Goal: Task Accomplishment & Management: Manage account settings

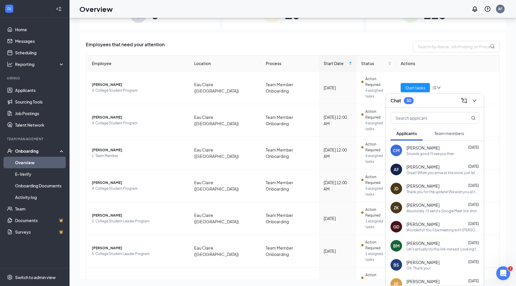
scroll to position [26, 0]
click at [447, 132] on span "Team members" at bounding box center [449, 133] width 30 height 5
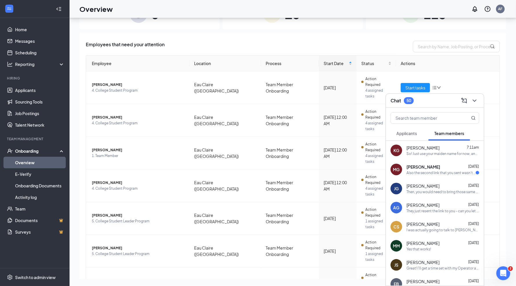
click at [433, 177] on div "MG [PERSON_NAME] [DATE] Also the second link that you sent wasn't working for m…" at bounding box center [435, 169] width 98 height 19
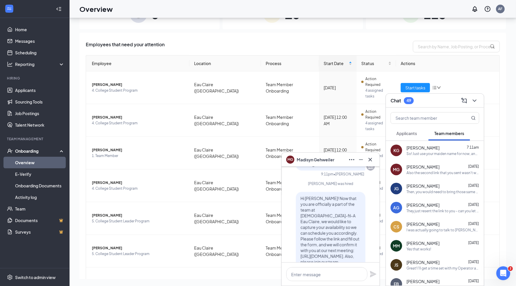
scroll to position [-122, 0]
click at [114, 147] on span "[PERSON_NAME]" at bounding box center [138, 150] width 93 height 6
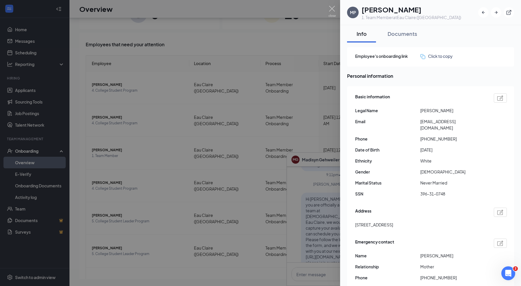
click at [434, 56] on div "Click to copy" at bounding box center [436, 56] width 32 height 6
click at [333, 6] on img at bounding box center [332, 11] width 7 height 11
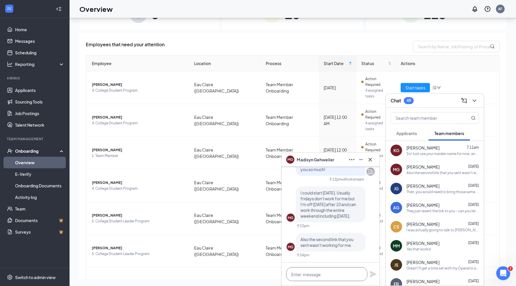
click at [309, 277] on textarea at bounding box center [326, 275] width 81 height 14
paste textarea "[URL][DOMAIN_NAME]"
type textarea "[URL][DOMAIN_NAME] Try this one!"
click at [375, 268] on icon "Plane" at bounding box center [372, 265] width 7 height 7
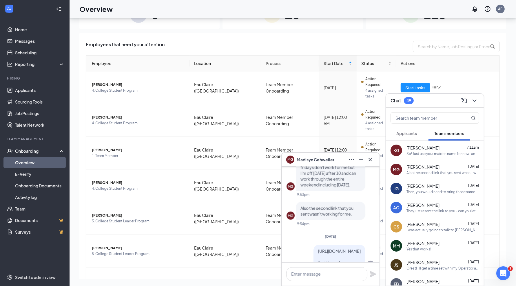
scroll to position [0, 0]
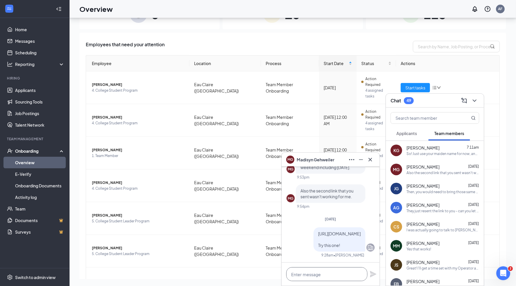
click at [323, 276] on textarea at bounding box center [326, 275] width 81 height 14
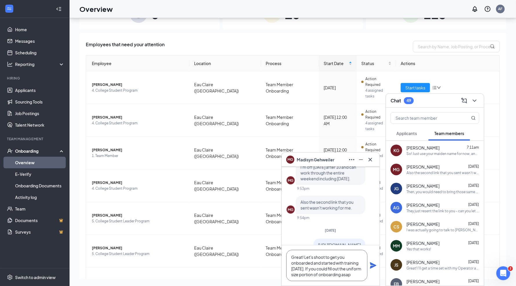
scroll to position [6, 0]
type textarea "Great! Let's shoot to get you onboarded and started with training [DATE]. If yo…"
click at [371, 267] on icon "Plane" at bounding box center [373, 266] width 6 height 6
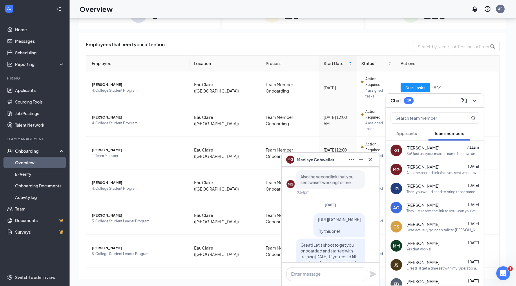
scroll to position [0, 0]
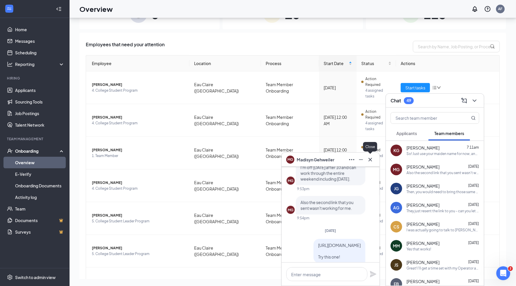
click at [372, 161] on icon "Cross" at bounding box center [369, 159] width 3 height 3
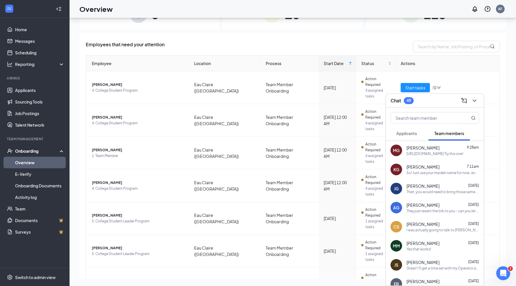
click at [403, 134] on span "Applicants" at bounding box center [406, 133] width 21 height 5
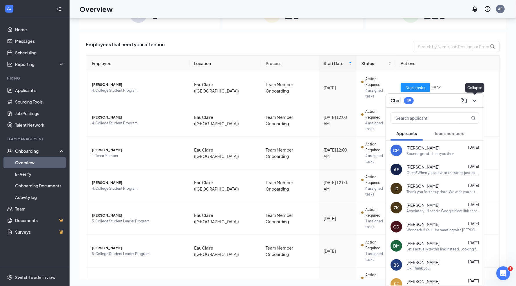
click at [476, 101] on icon "ChevronDown" at bounding box center [474, 100] width 7 height 7
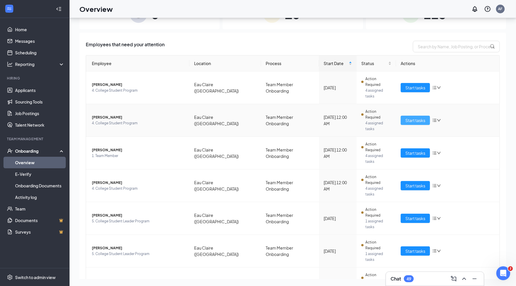
click at [414, 117] on span "Start tasks" at bounding box center [415, 120] width 20 height 6
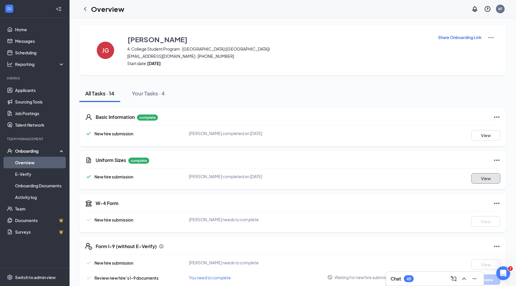
click at [490, 178] on button "View" at bounding box center [485, 178] width 29 height 10
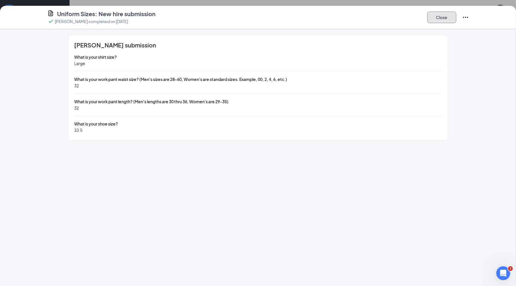
click at [448, 18] on button "Close" at bounding box center [441, 18] width 29 height 12
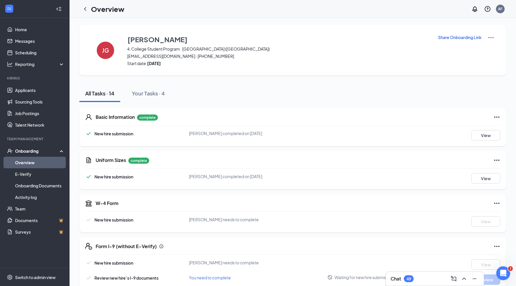
click at [83, 9] on icon "ChevronLeft" at bounding box center [85, 9] width 7 height 7
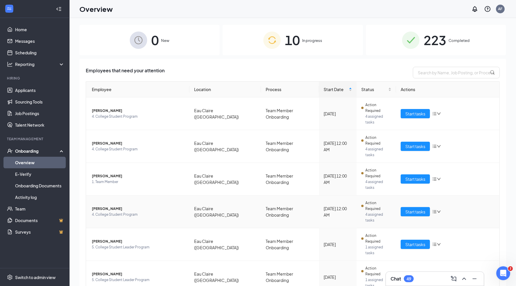
click at [410, 196] on td "Start tasks" at bounding box center [447, 212] width 103 height 33
click at [409, 209] on span "Start tasks" at bounding box center [415, 212] width 20 height 6
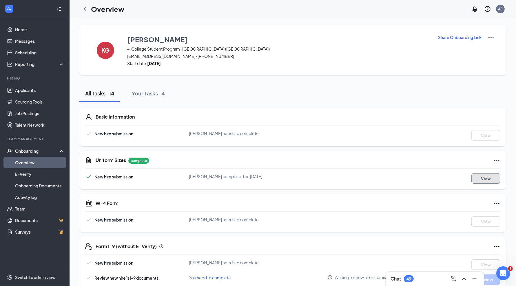
click at [482, 180] on button "View" at bounding box center [485, 178] width 29 height 10
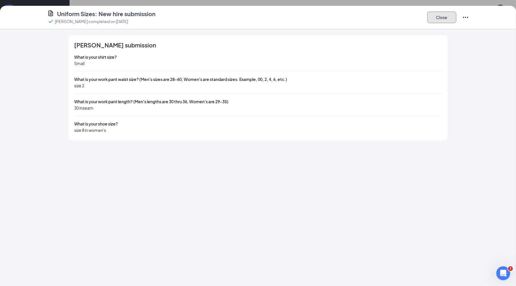
click at [450, 20] on button "Close" at bounding box center [441, 18] width 29 height 12
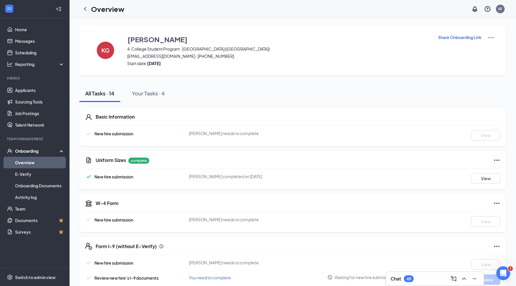
click at [83, 8] on icon "ChevronLeft" at bounding box center [85, 9] width 7 height 7
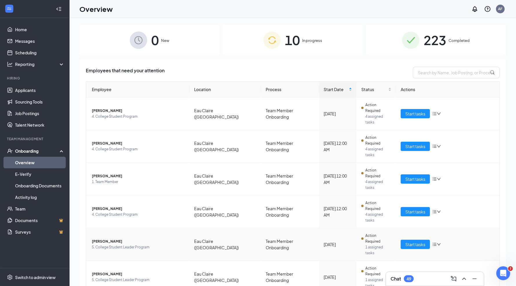
scroll to position [41, 0]
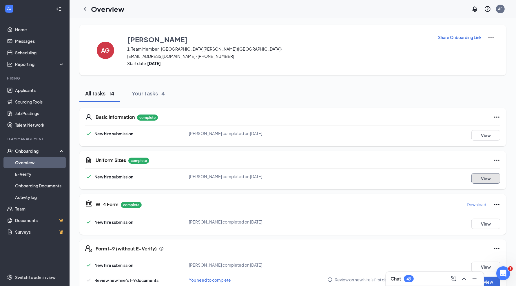
click at [483, 181] on button "View" at bounding box center [485, 178] width 29 height 10
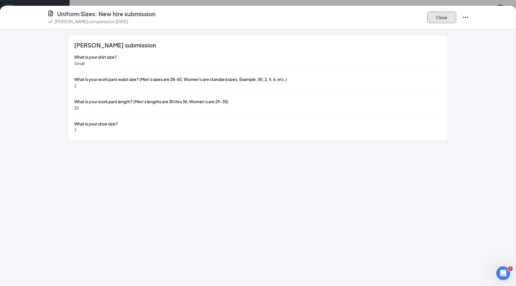
click at [442, 14] on button "Close" at bounding box center [441, 18] width 29 height 12
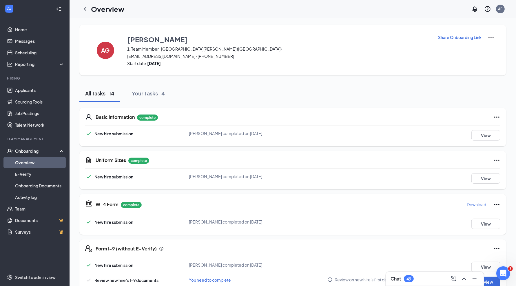
click at [85, 12] on icon "ChevronLeft" at bounding box center [85, 9] width 7 height 7
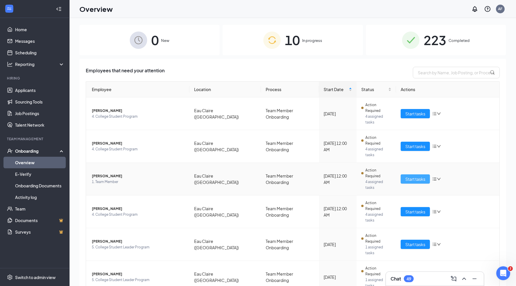
click at [405, 176] on span "Start tasks" at bounding box center [415, 179] width 20 height 6
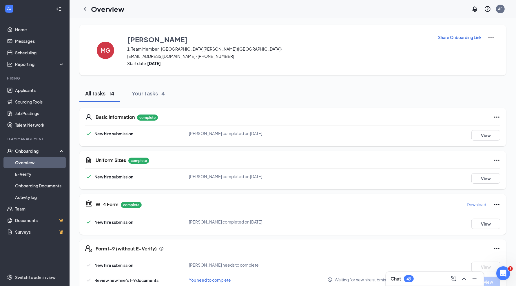
click at [487, 172] on div "Uniform Sizes complete New hire submission [PERSON_NAME] completed on [DATE] Vi…" at bounding box center [292, 170] width 427 height 39
click at [482, 180] on button "View" at bounding box center [485, 178] width 29 height 10
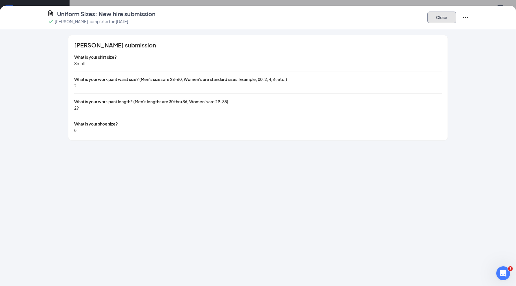
click at [442, 17] on button "Close" at bounding box center [441, 18] width 29 height 12
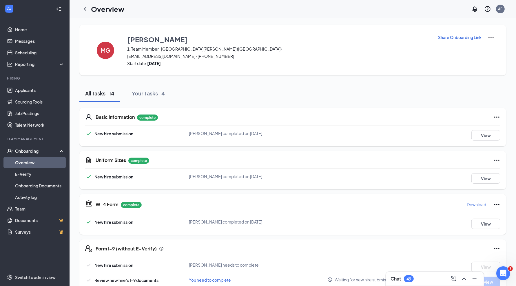
click at [28, 160] on link "Overview" at bounding box center [40, 163] width 50 height 12
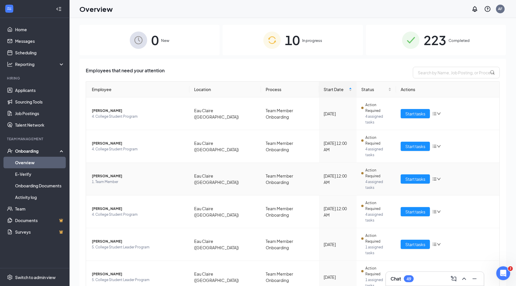
click at [111, 173] on span "[PERSON_NAME]" at bounding box center [138, 176] width 93 height 6
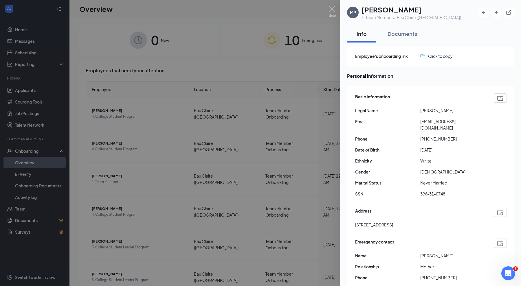
click at [408, 40] on button "Documents" at bounding box center [402, 33] width 41 height 17
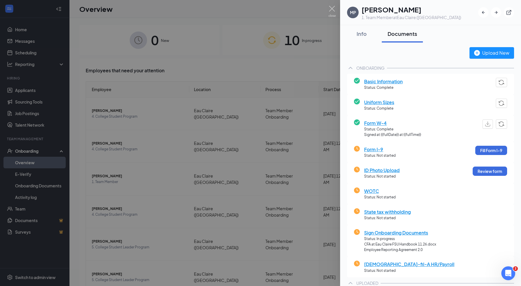
click at [378, 104] on span "Uniform Sizes" at bounding box center [379, 102] width 30 height 7
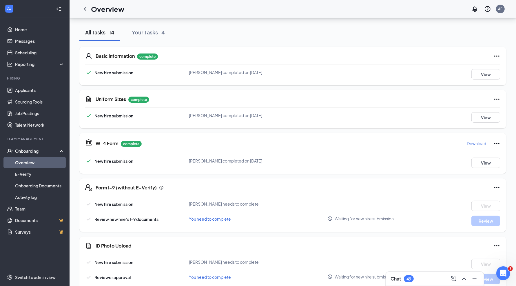
scroll to position [61, 0]
click at [474, 113] on button "View" at bounding box center [485, 118] width 29 height 10
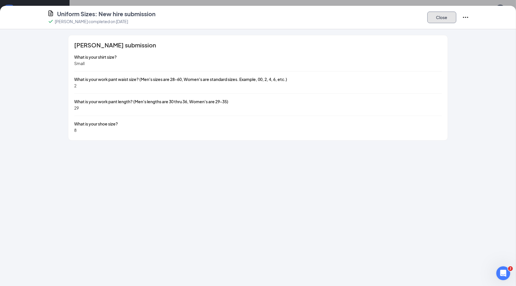
click at [446, 16] on button "Close" at bounding box center [441, 18] width 29 height 12
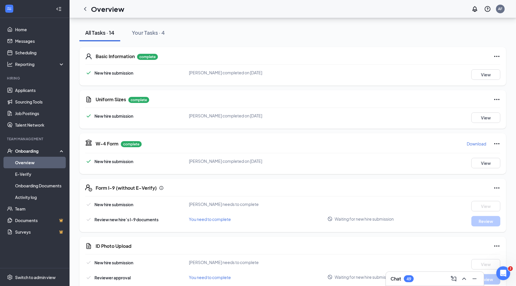
click at [27, 165] on link "Overview" at bounding box center [40, 163] width 50 height 12
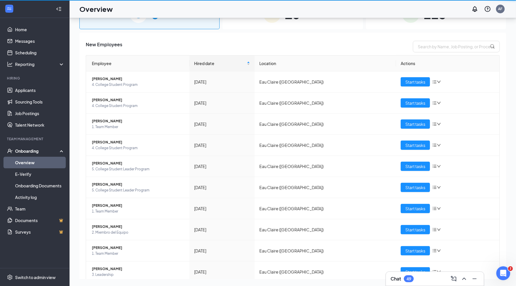
scroll to position [26, 0]
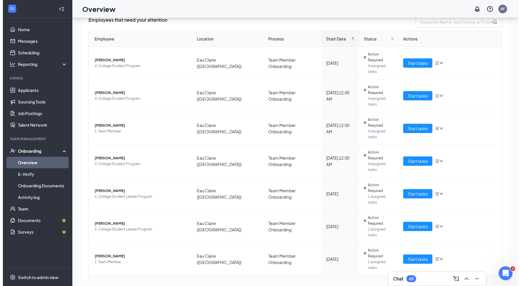
scroll to position [25, 0]
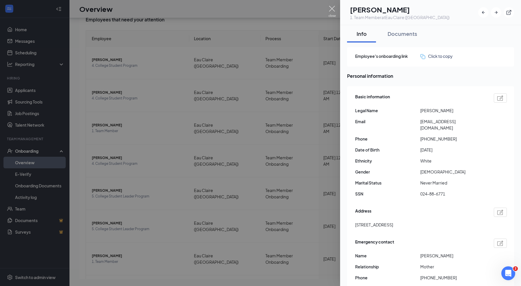
click at [334, 7] on img at bounding box center [332, 11] width 7 height 11
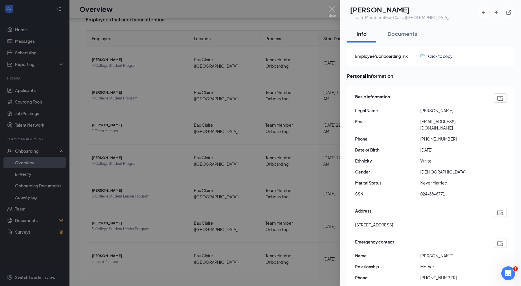
click at [398, 41] on button "Documents" at bounding box center [402, 33] width 41 height 17
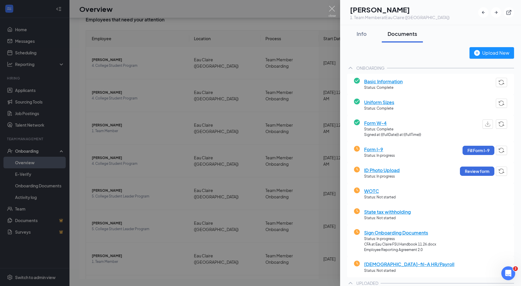
click at [376, 102] on span "Uniform Sizes" at bounding box center [379, 102] width 30 height 7
